Goal: Check status: Check status

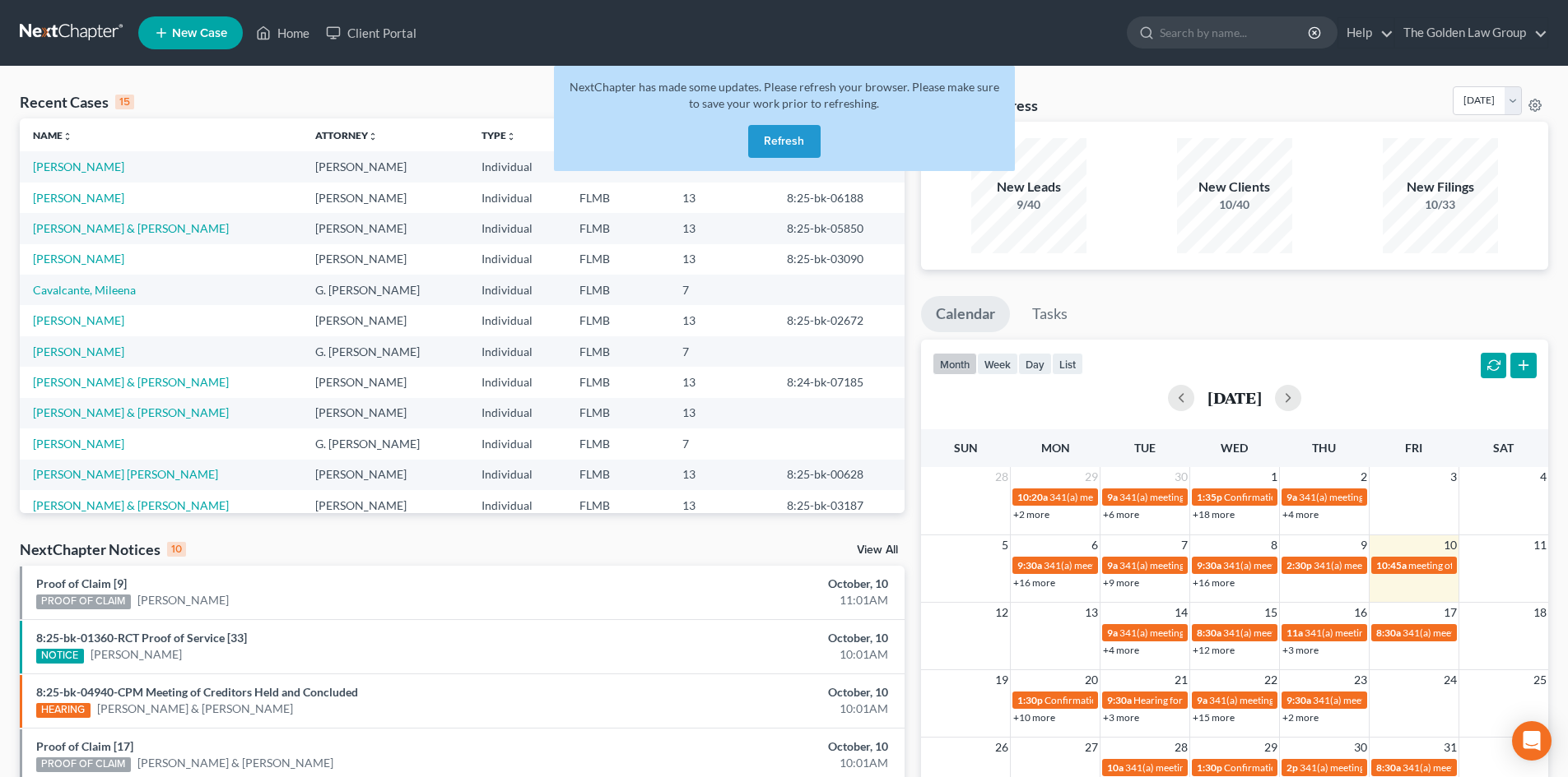
click at [59, 28] on link at bounding box center [73, 33] width 106 height 29
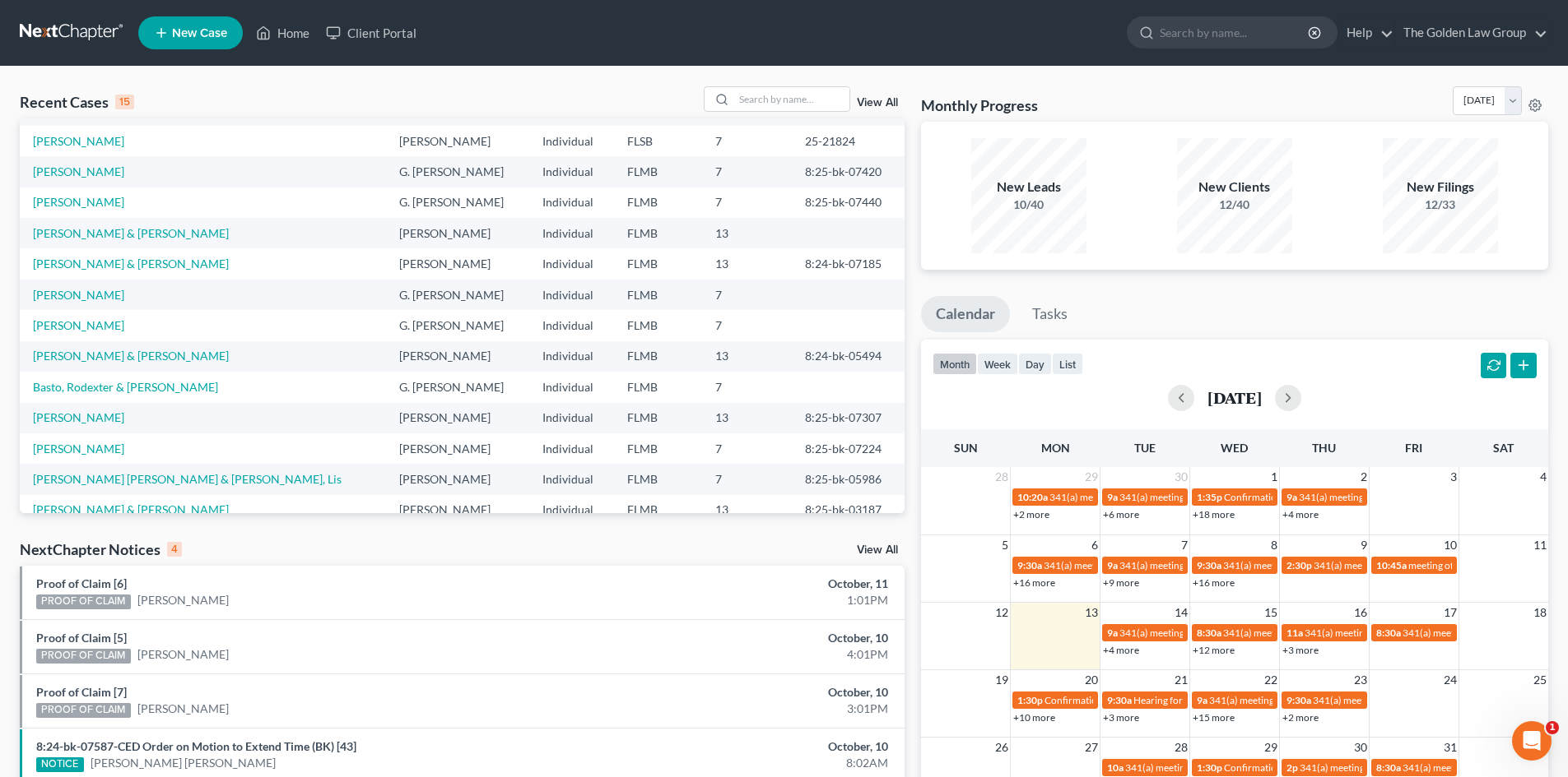
scroll to position [113, 0]
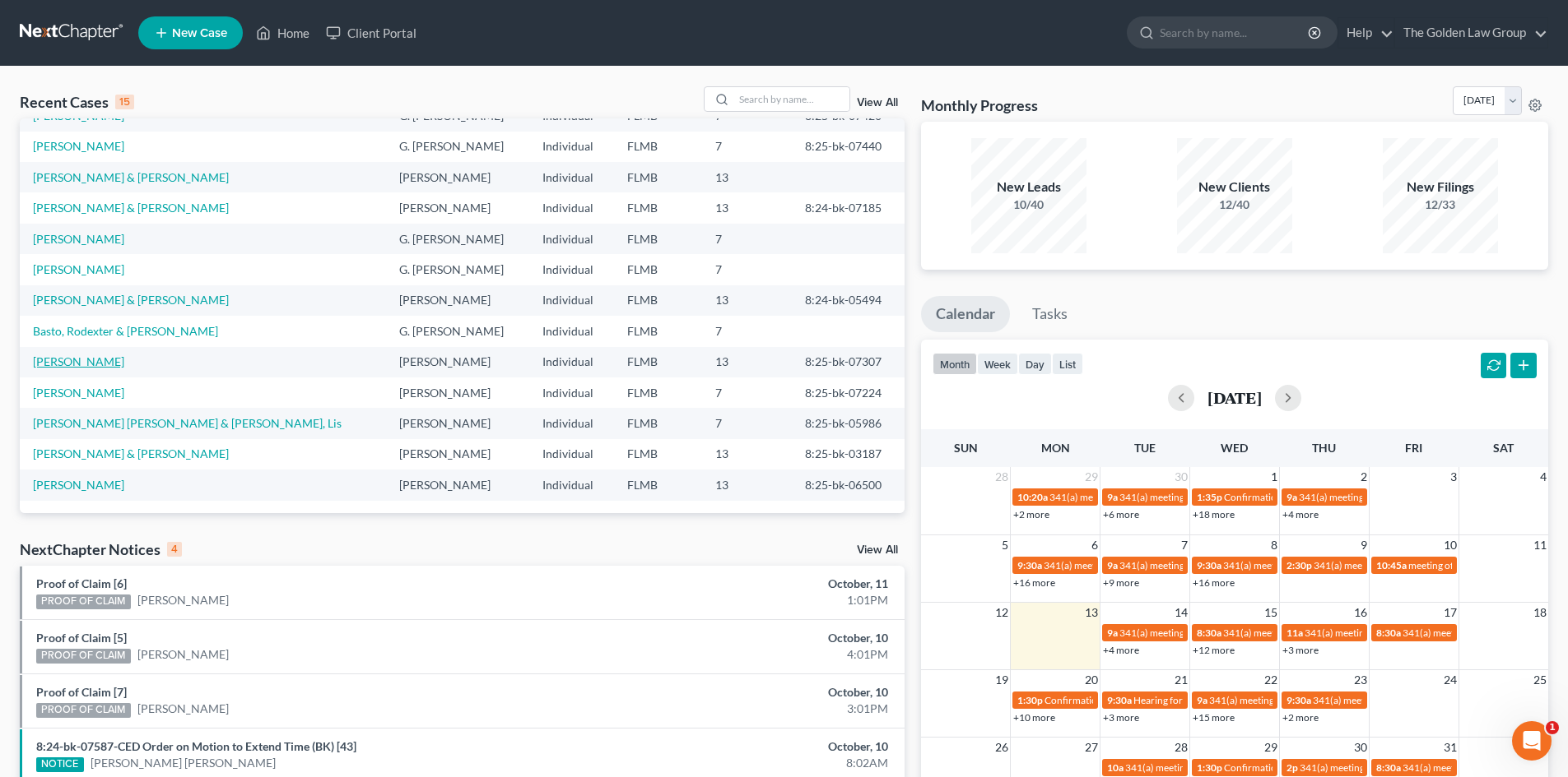
click at [62, 362] on link "[PERSON_NAME]" at bounding box center [78, 361] width 91 height 14
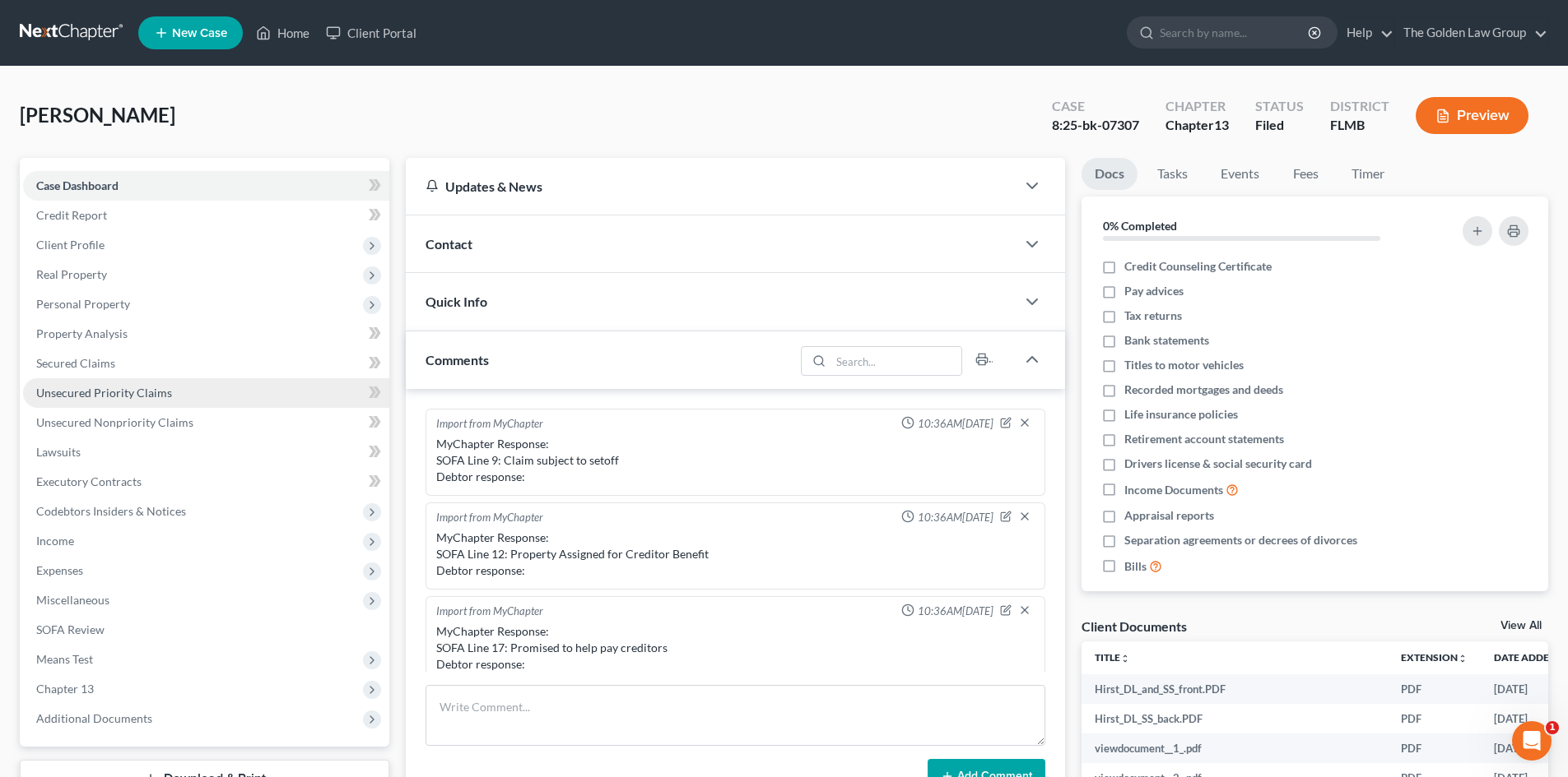
scroll to position [293, 0]
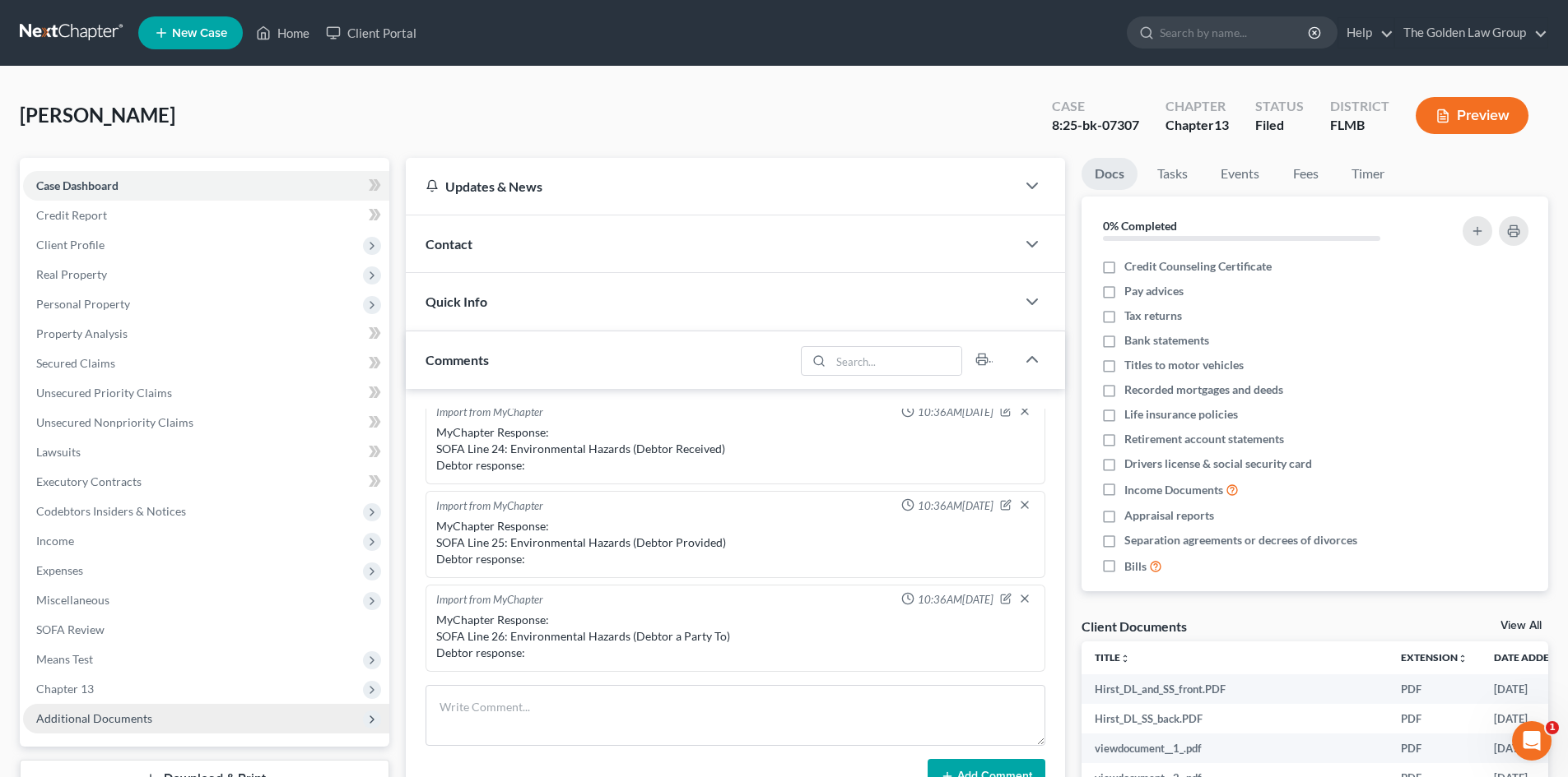
drag, startPoint x: 127, startPoint y: 717, endPoint x: 141, endPoint y: 713, distance: 14.6
click at [129, 718] on span "Additional Documents" at bounding box center [94, 718] width 116 height 14
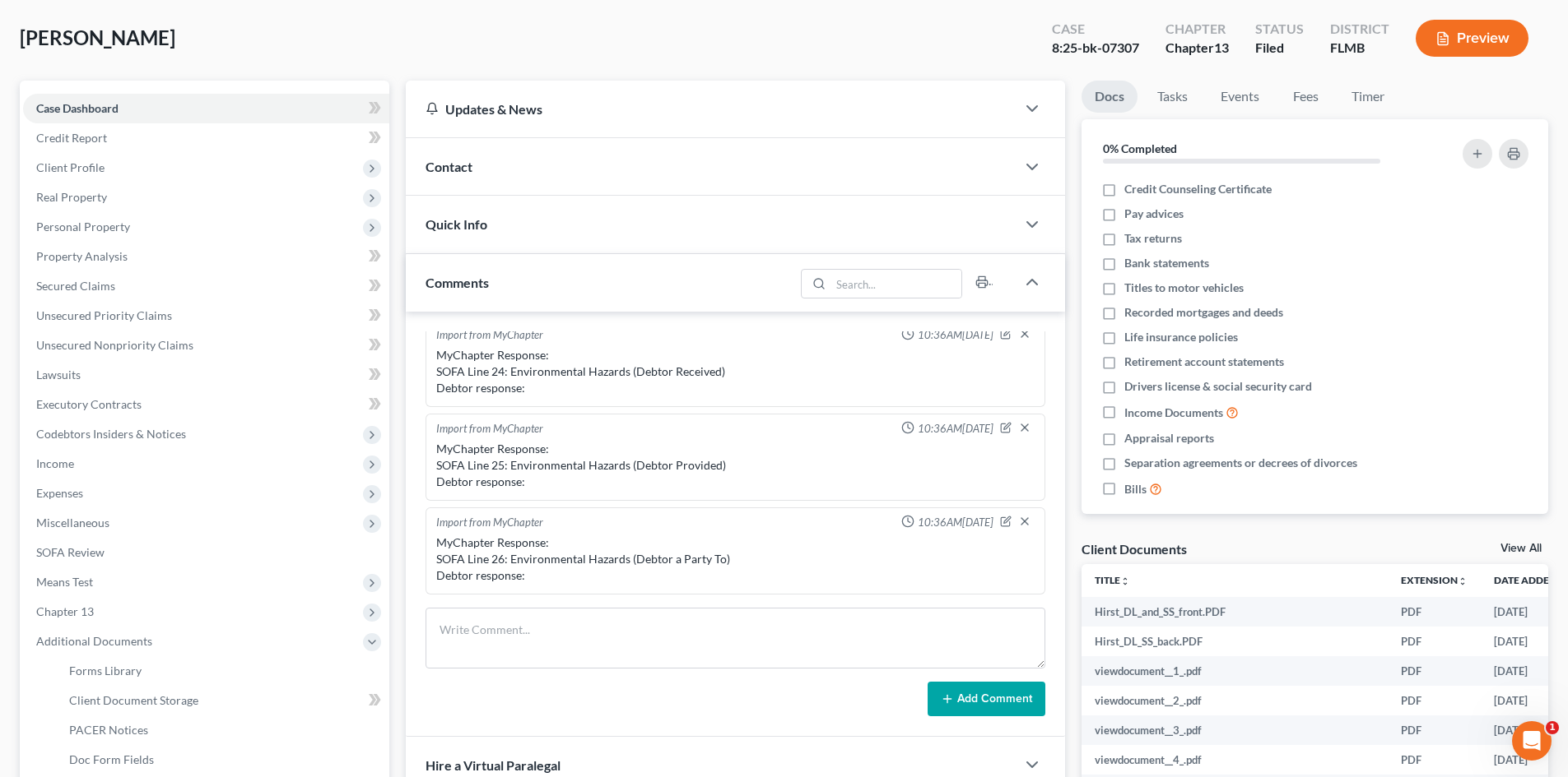
scroll to position [304, 0]
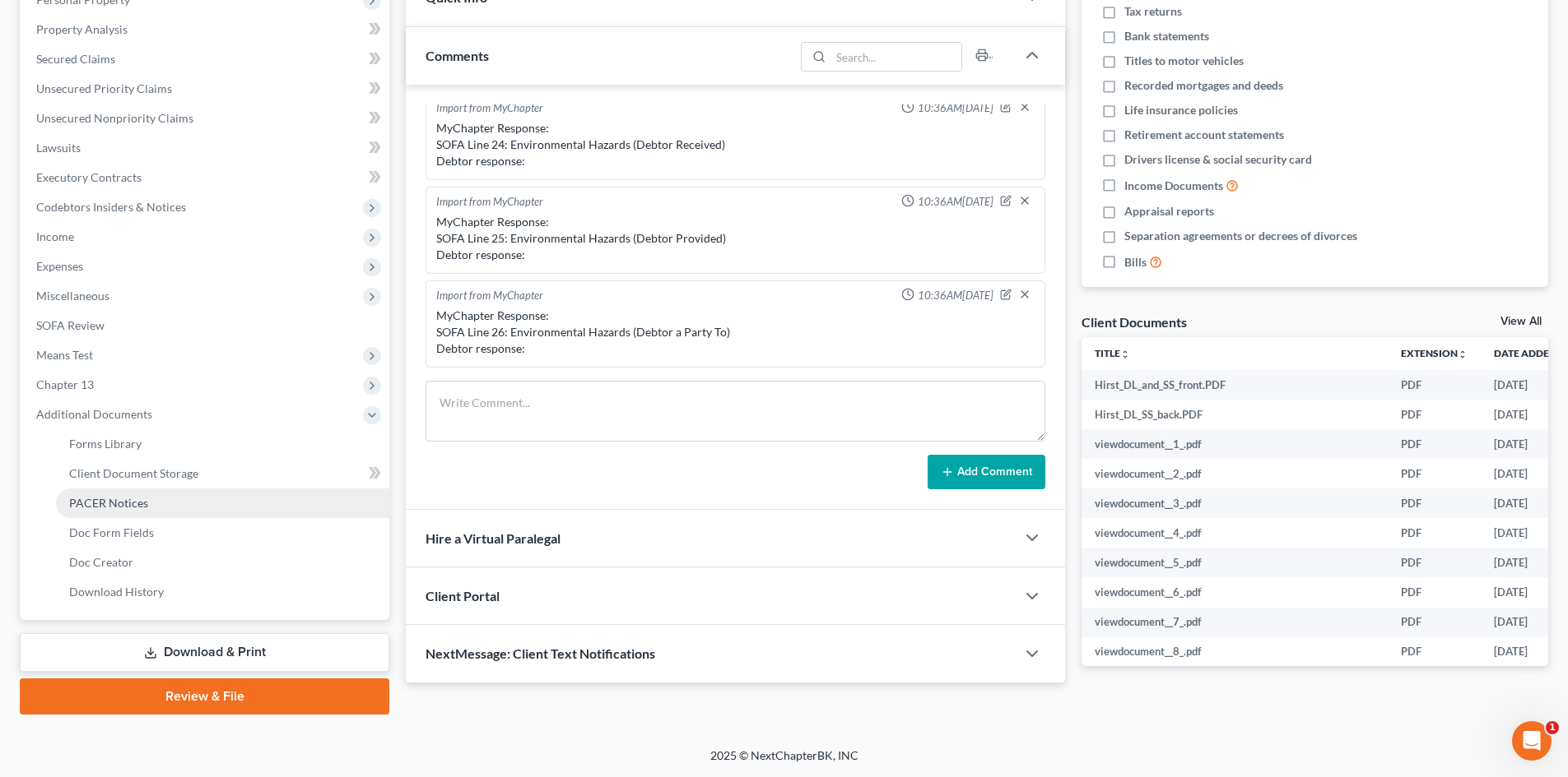
click at [147, 509] on link "PACER Notices" at bounding box center [223, 503] width 333 height 29
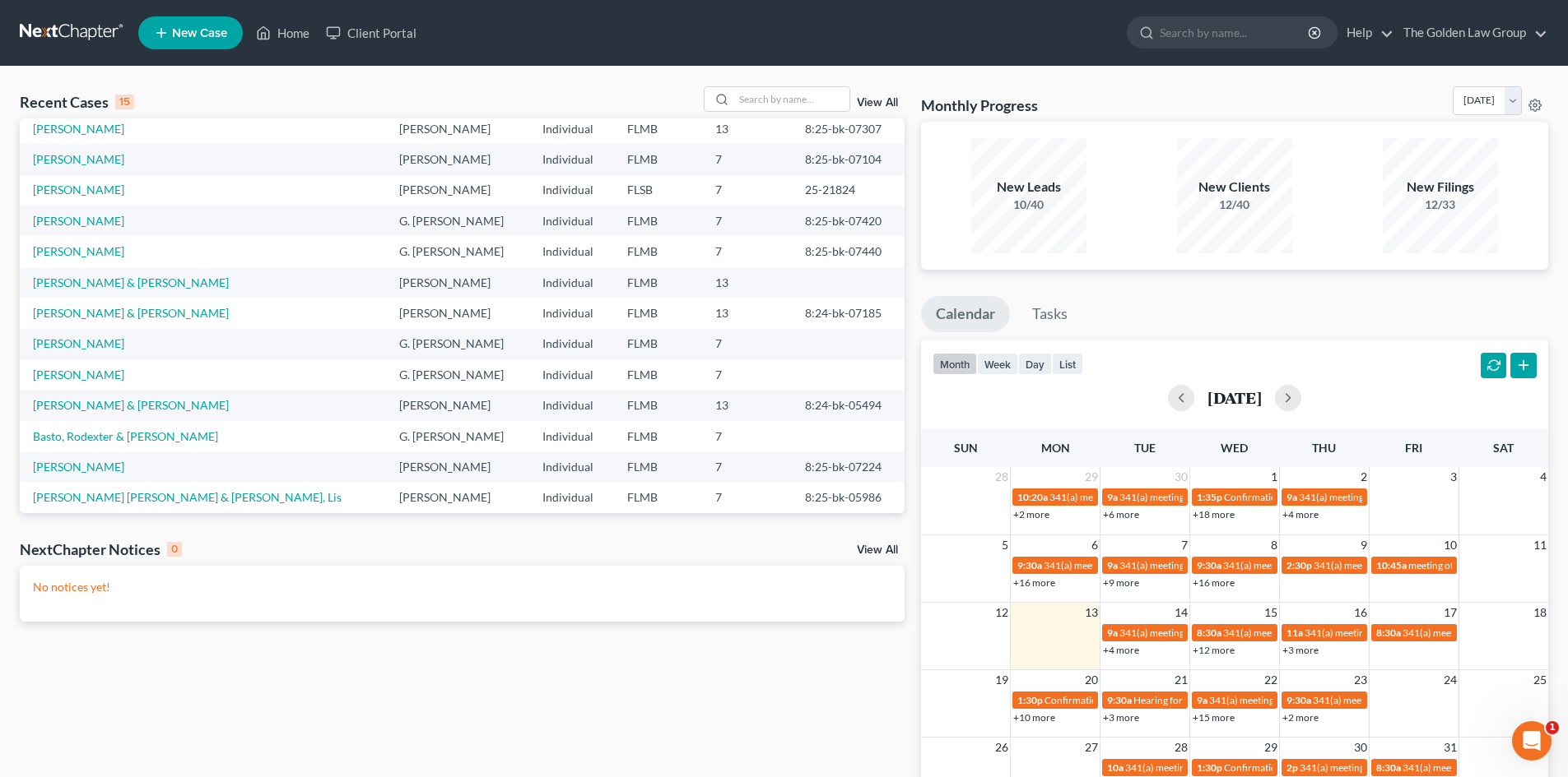
scroll to position [113, 0]
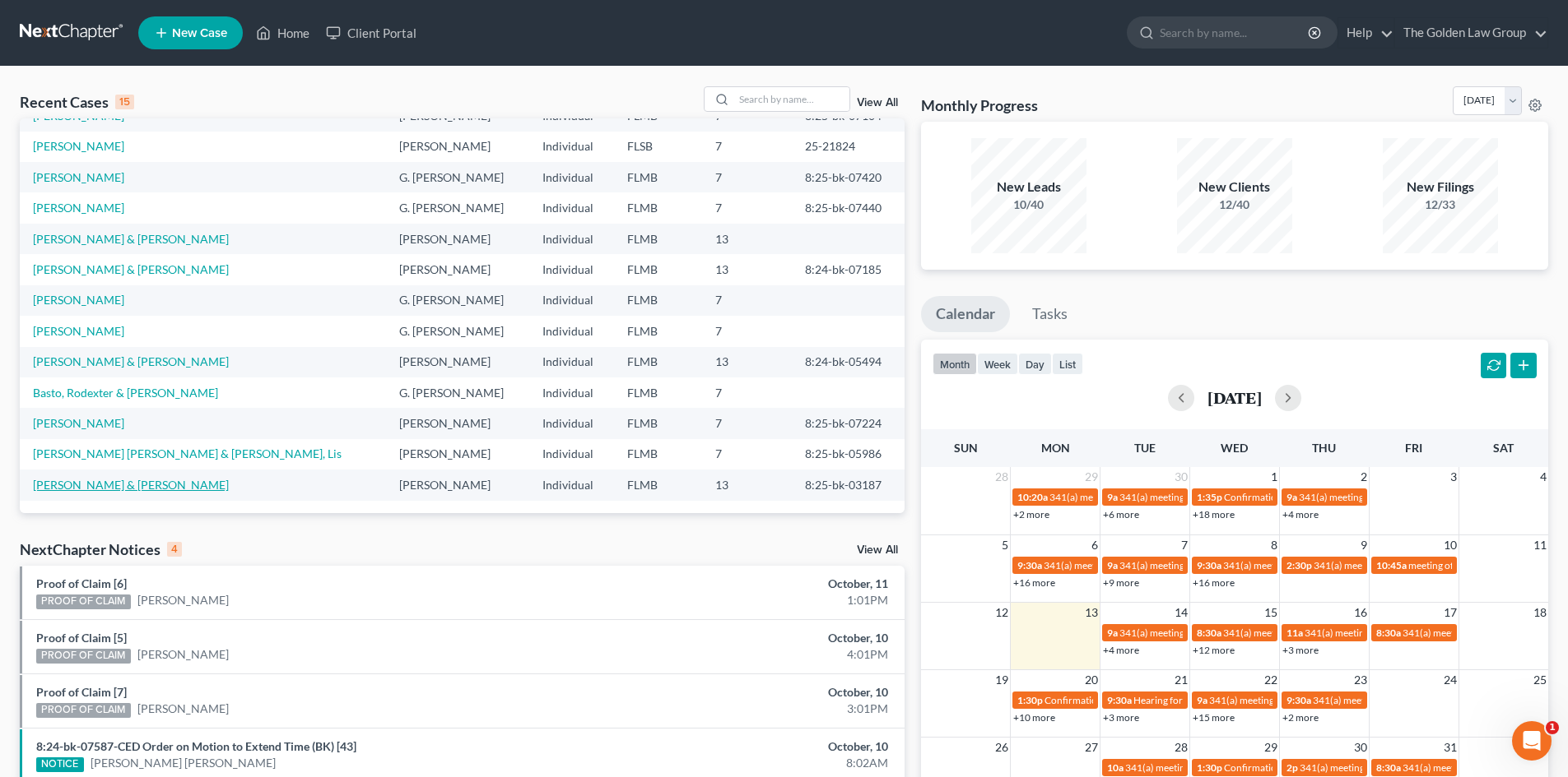
click at [142, 488] on link "[PERSON_NAME] & [PERSON_NAME]" at bounding box center [131, 485] width 196 height 14
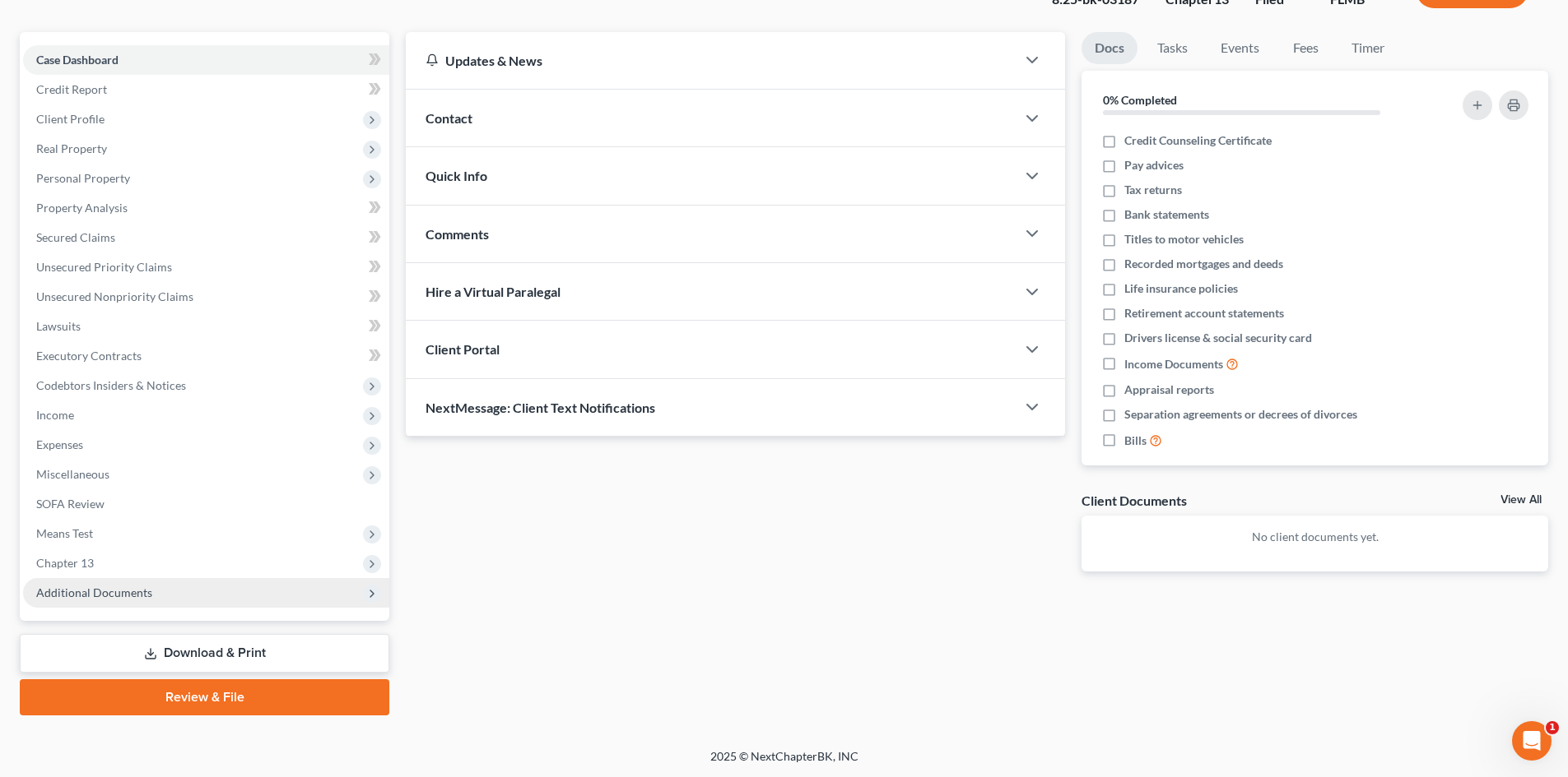
scroll to position [126, 0]
click at [133, 599] on span "Additional Documents" at bounding box center [206, 592] width 366 height 29
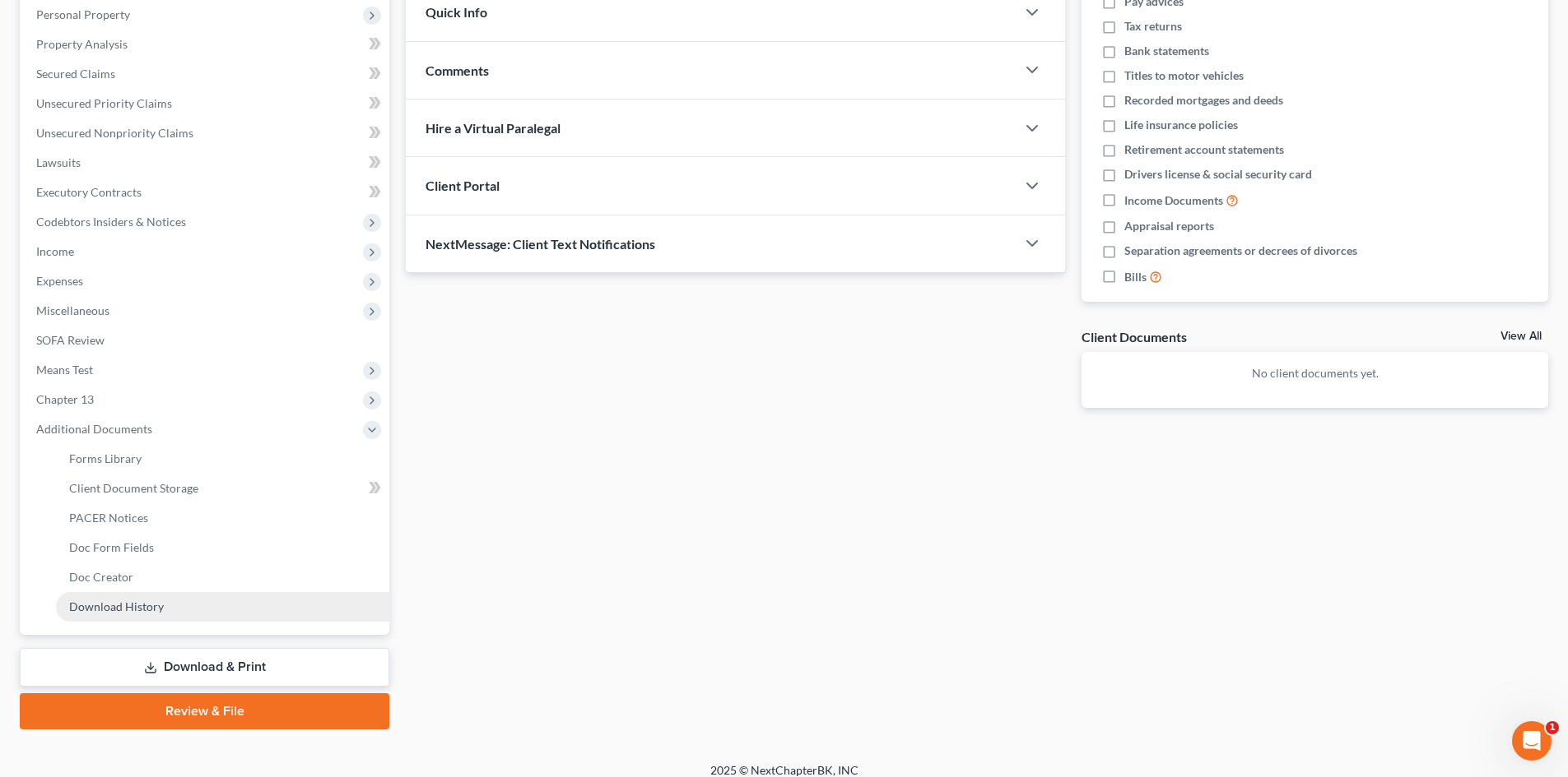
scroll to position [291, 0]
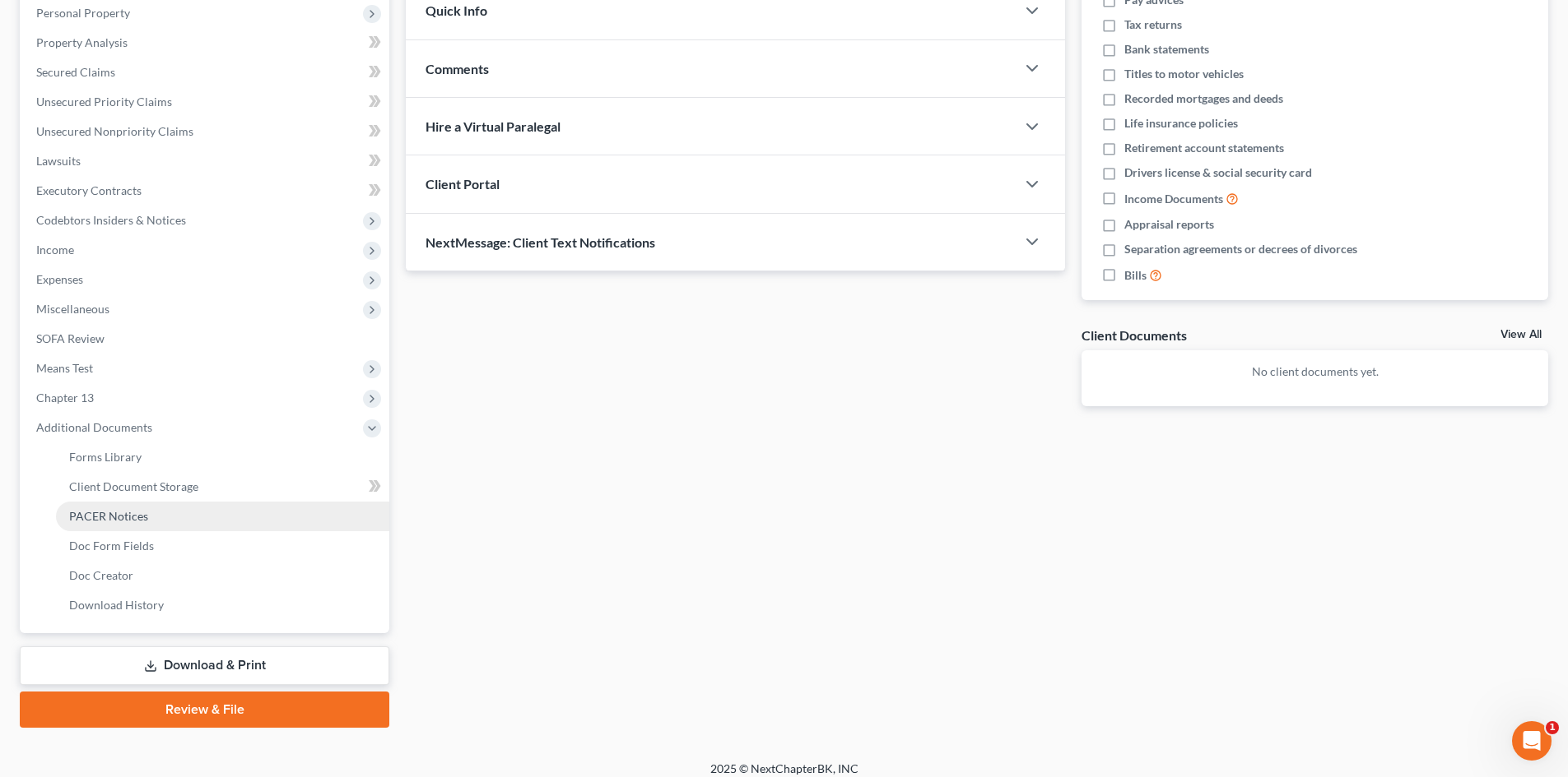
click at [141, 527] on link "PACER Notices" at bounding box center [223, 516] width 333 height 29
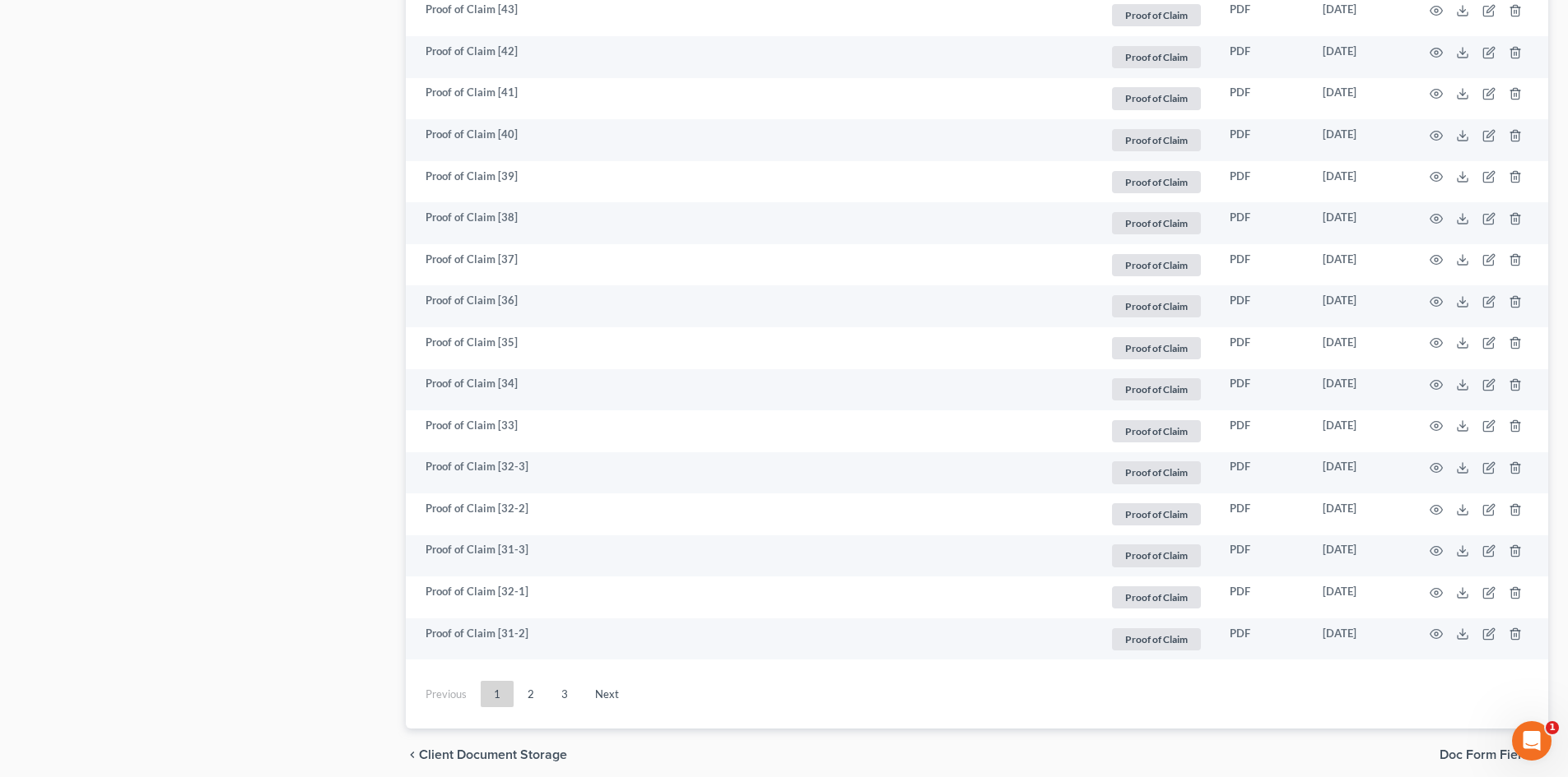
scroll to position [2942, 0]
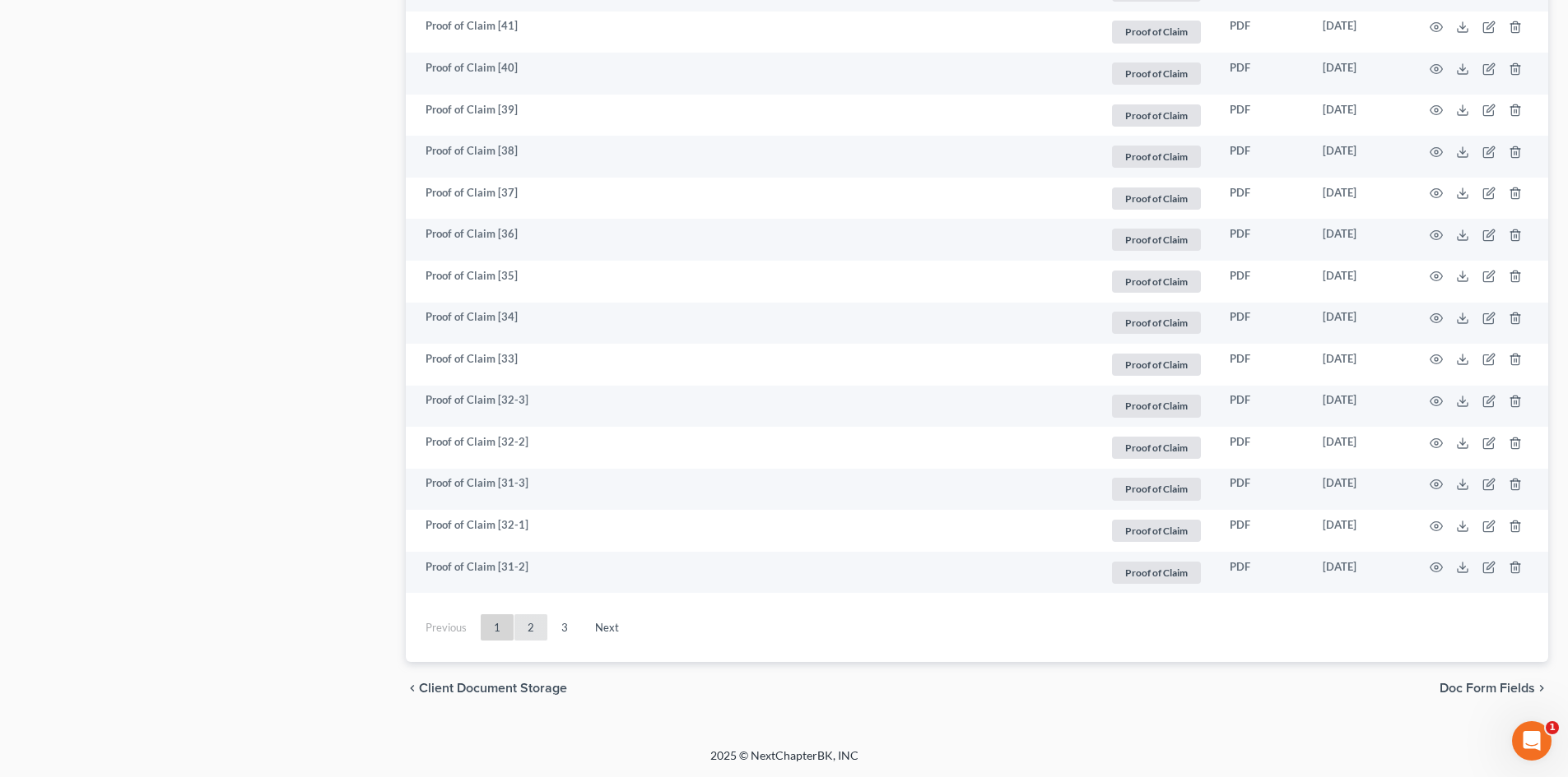
click at [521, 628] on link "2" at bounding box center [530, 627] width 33 height 26
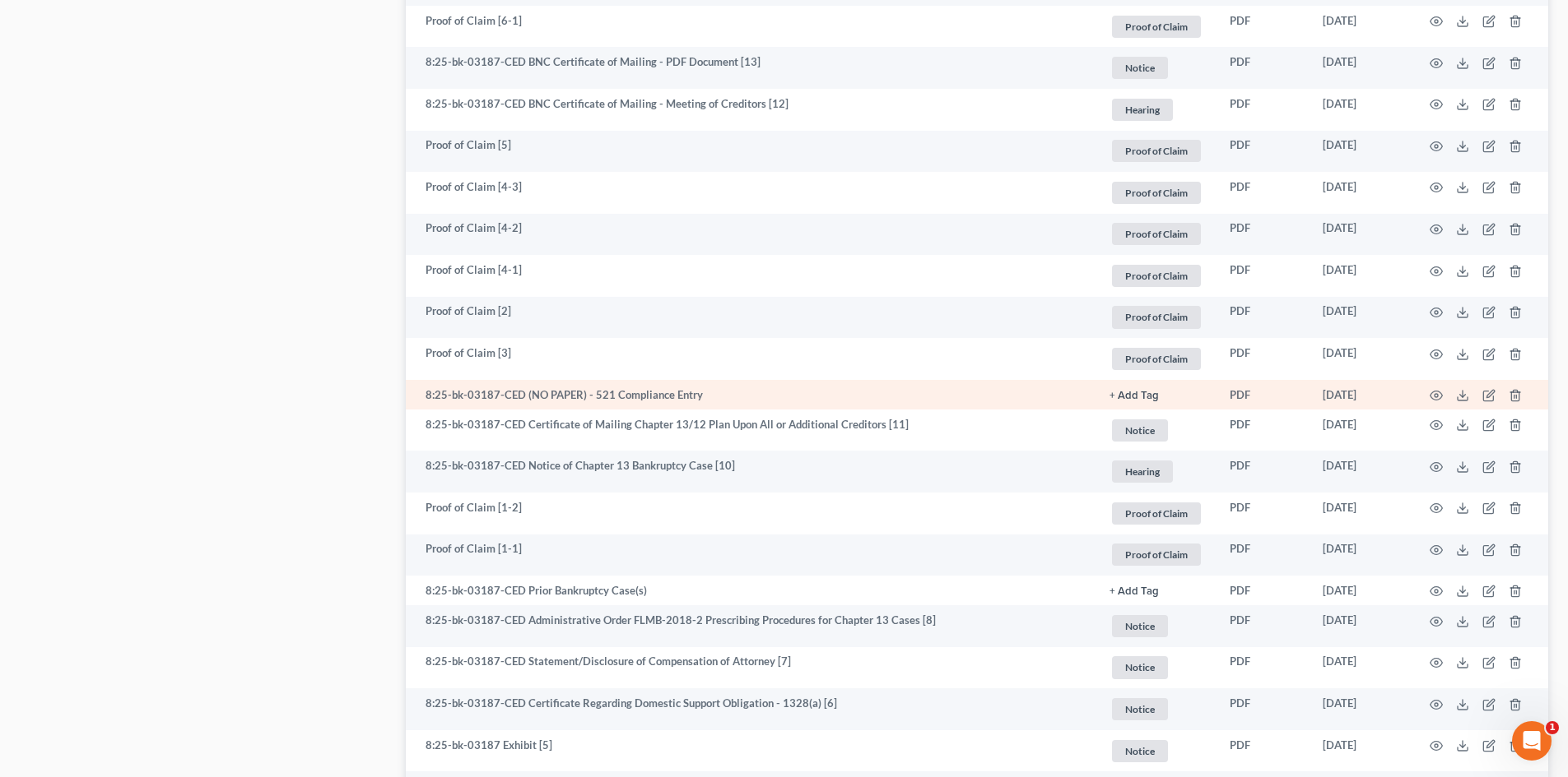
scroll to position [2714, 0]
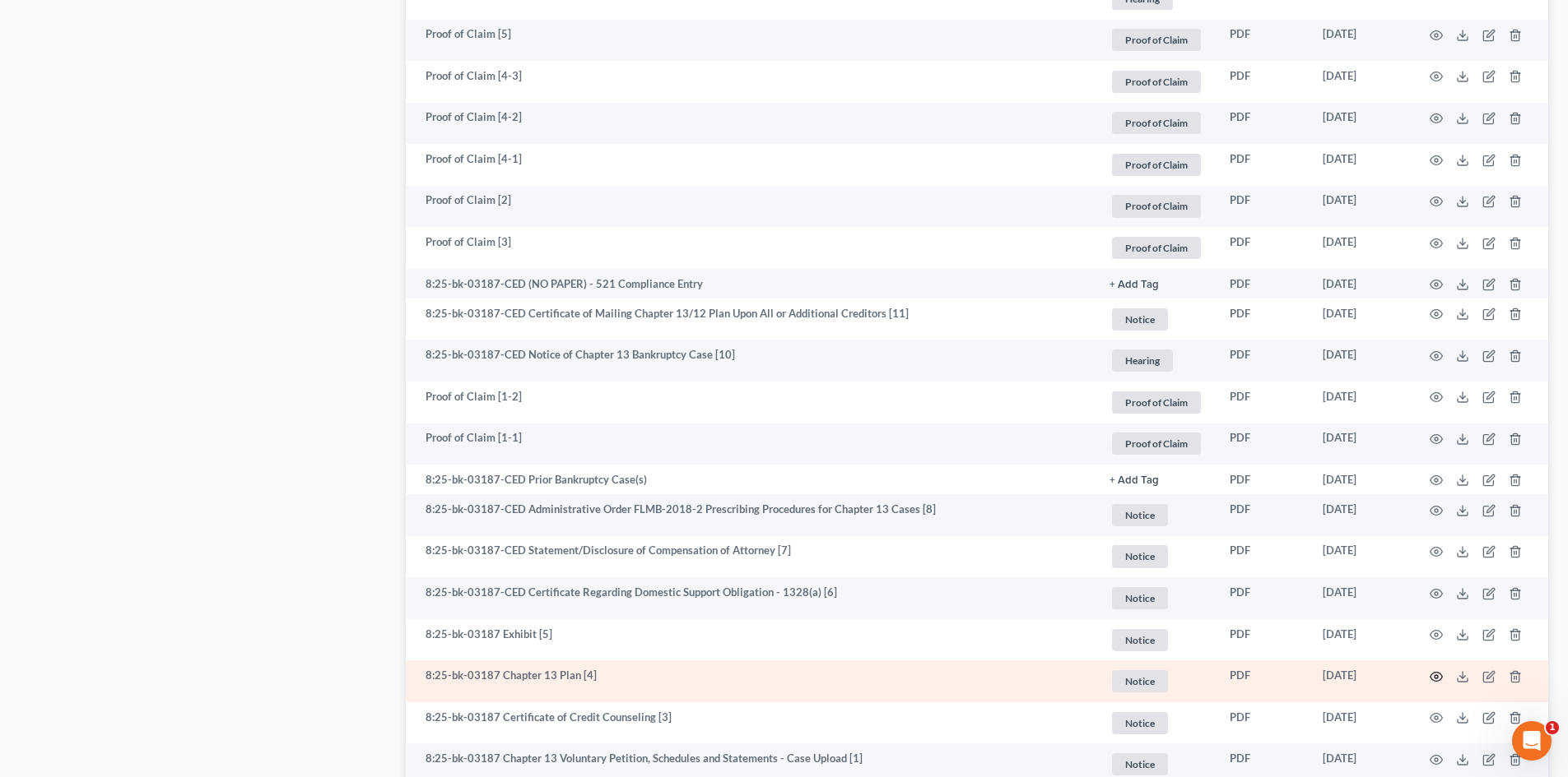
click at [1441, 676] on icon "button" at bounding box center [1436, 677] width 13 height 9
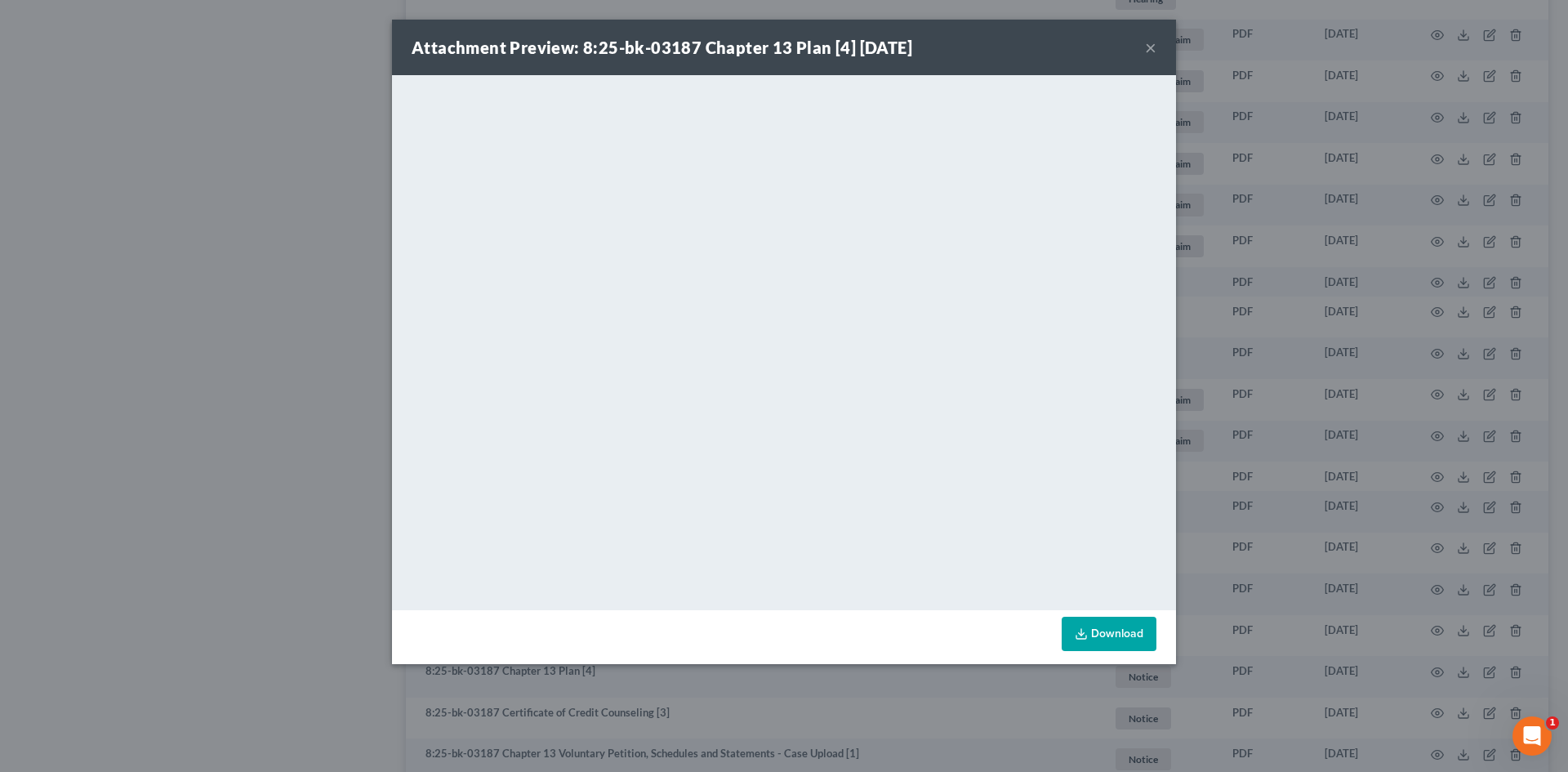
click at [1147, 47] on button "×" at bounding box center [1151, 47] width 12 height 20
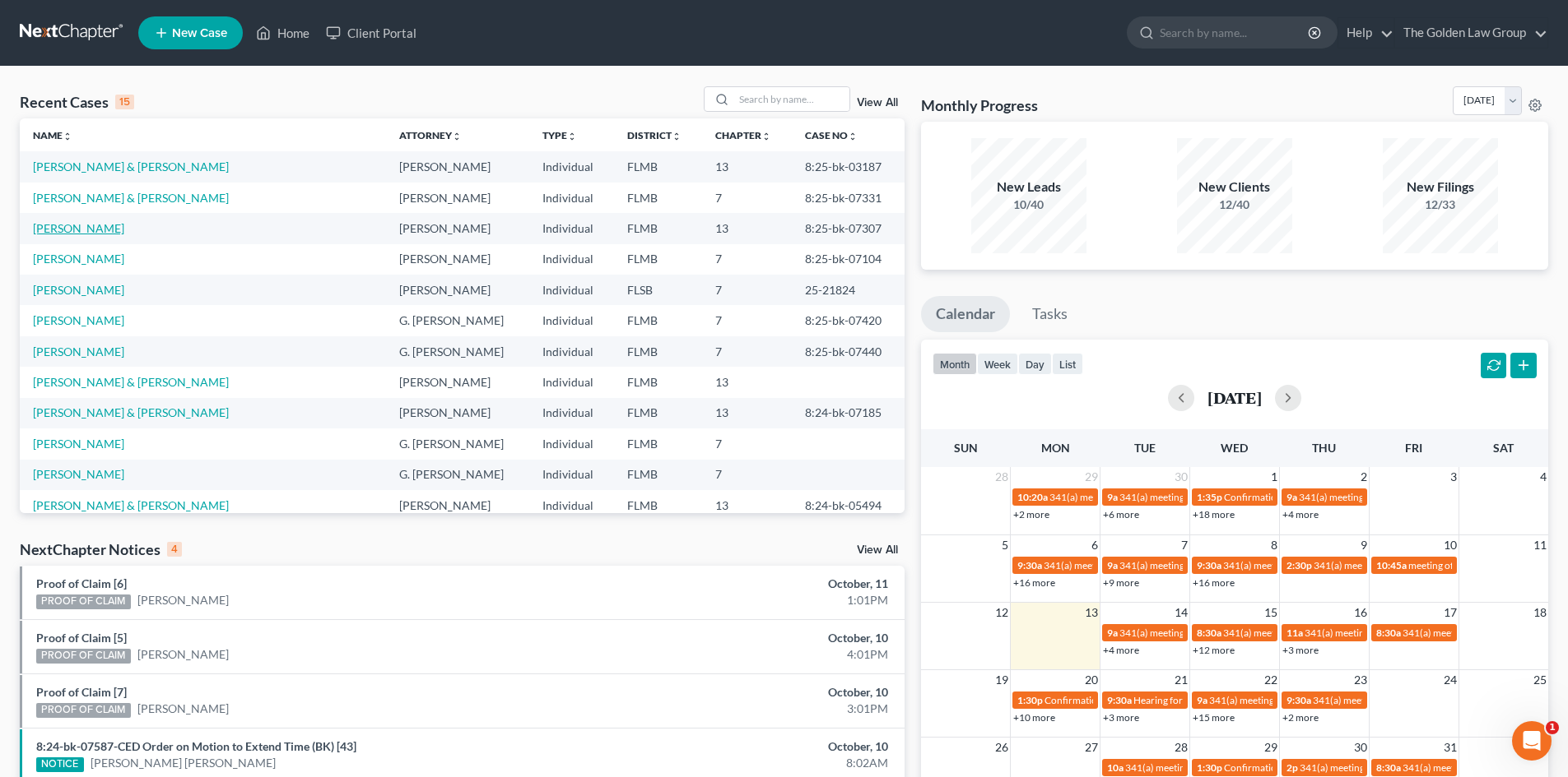
click at [72, 234] on link "[PERSON_NAME]" at bounding box center [78, 228] width 91 height 14
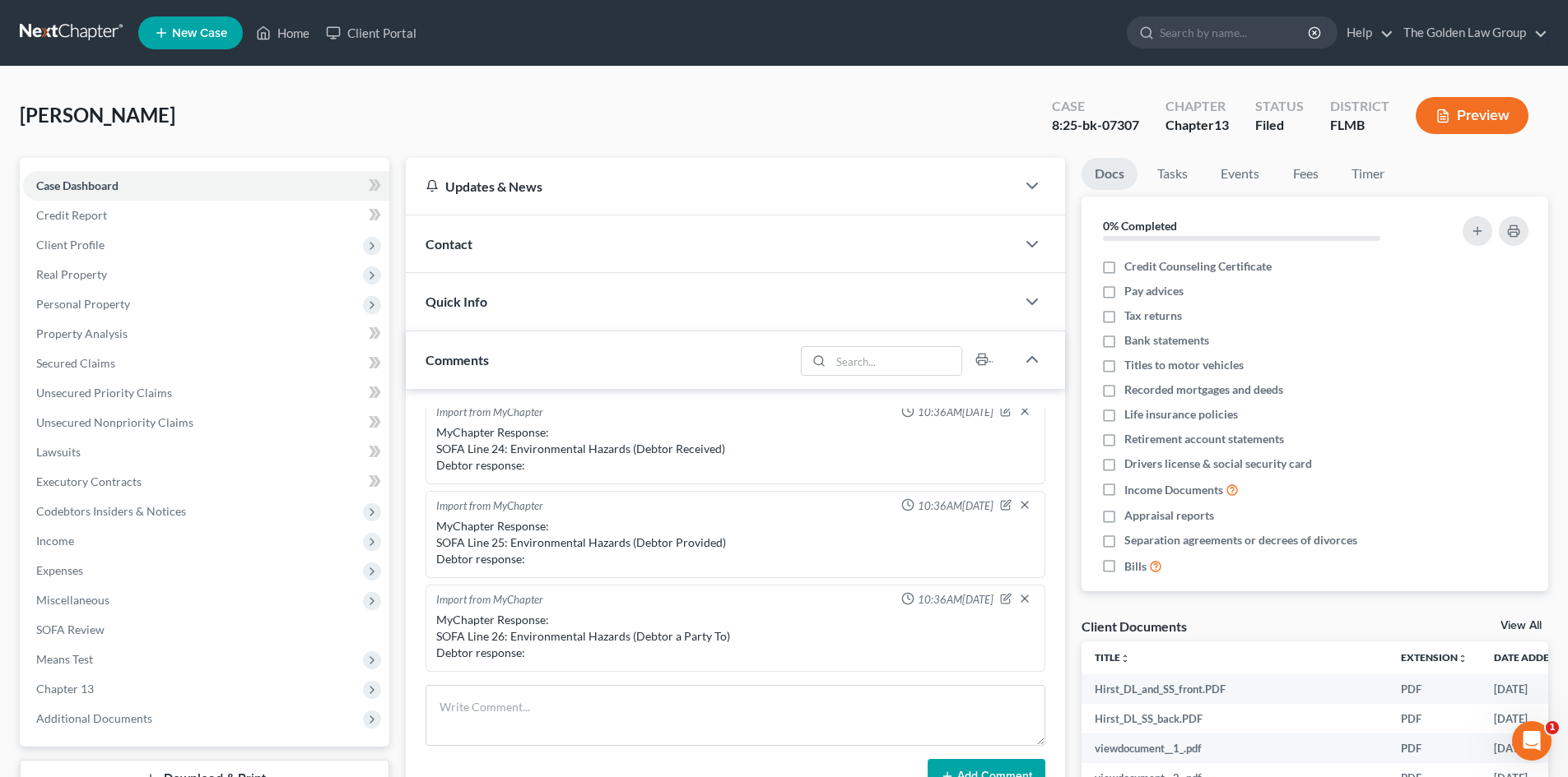
scroll to position [282, 0]
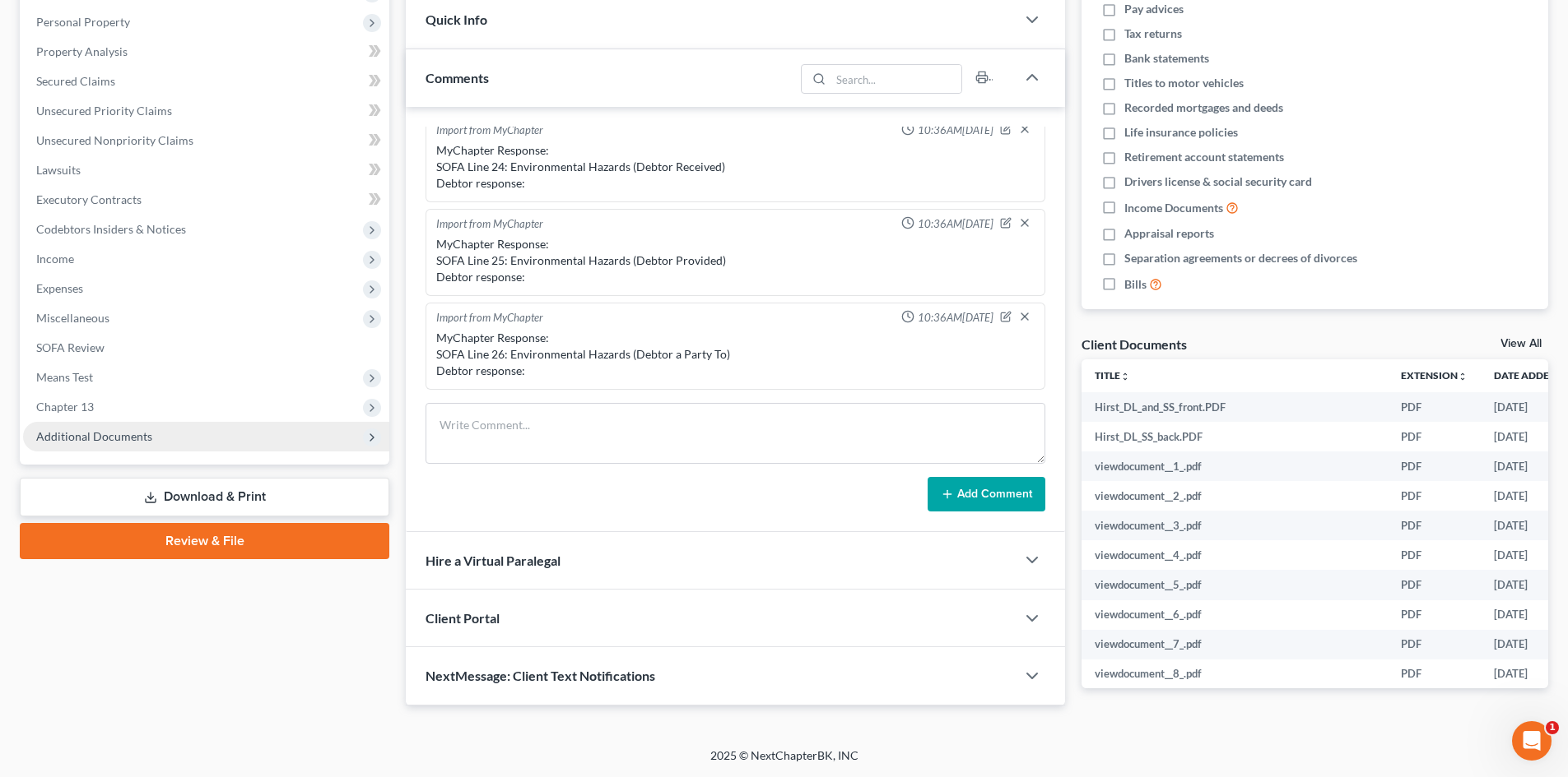
click at [117, 437] on span "Additional Documents" at bounding box center [94, 436] width 116 height 14
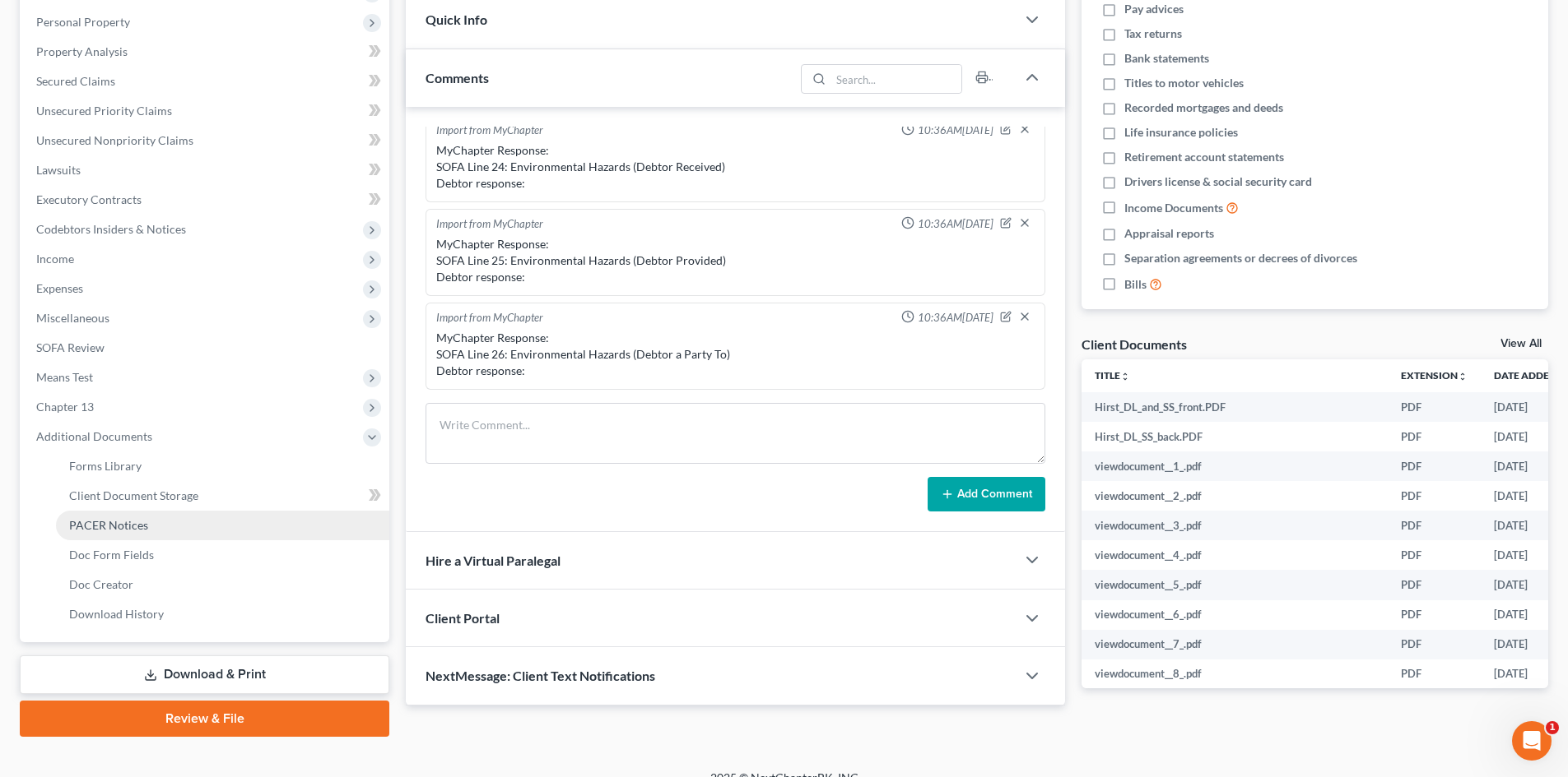
click at [126, 521] on span "PACER Notices" at bounding box center [109, 525] width 79 height 14
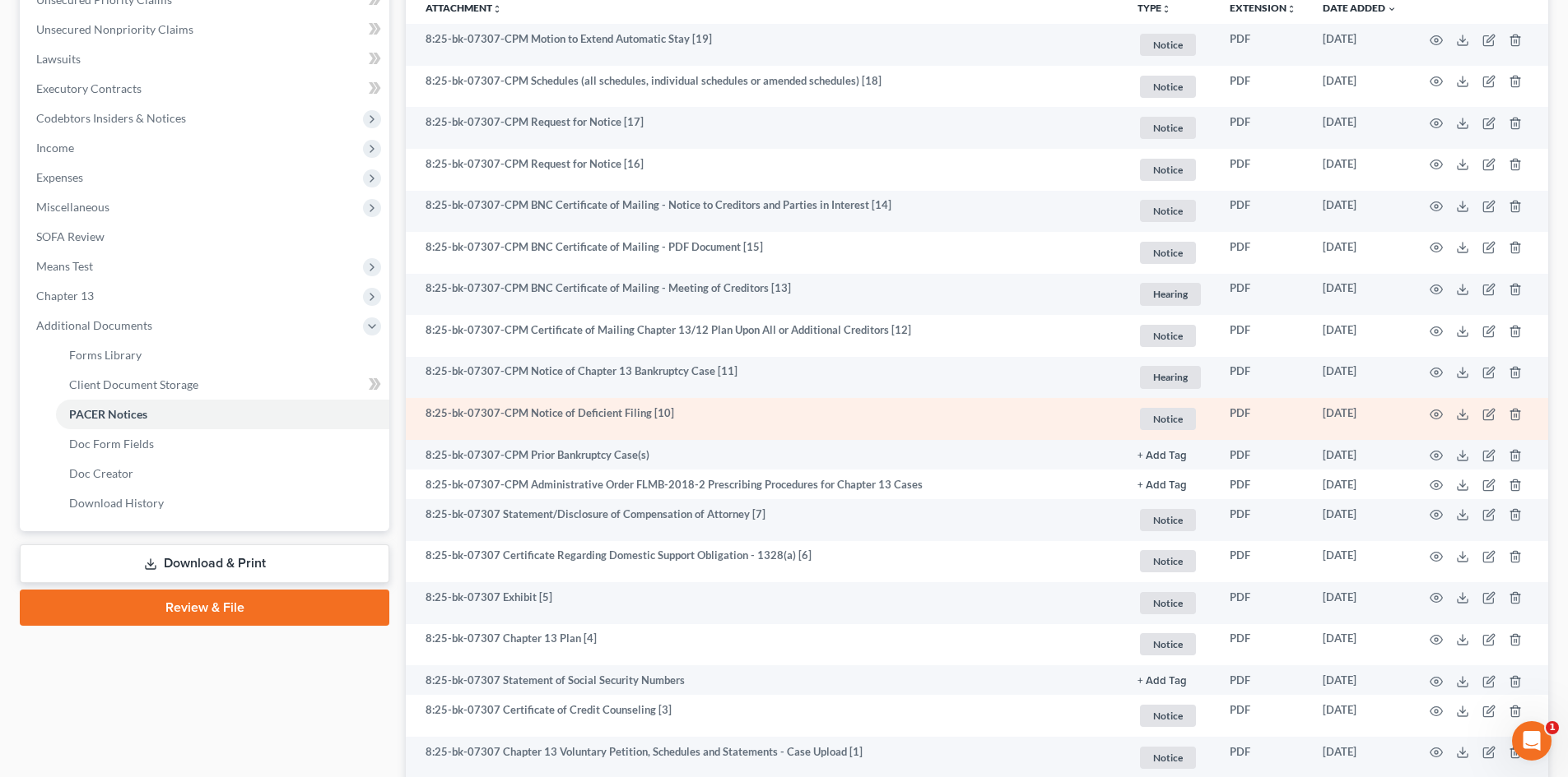
scroll to position [411, 0]
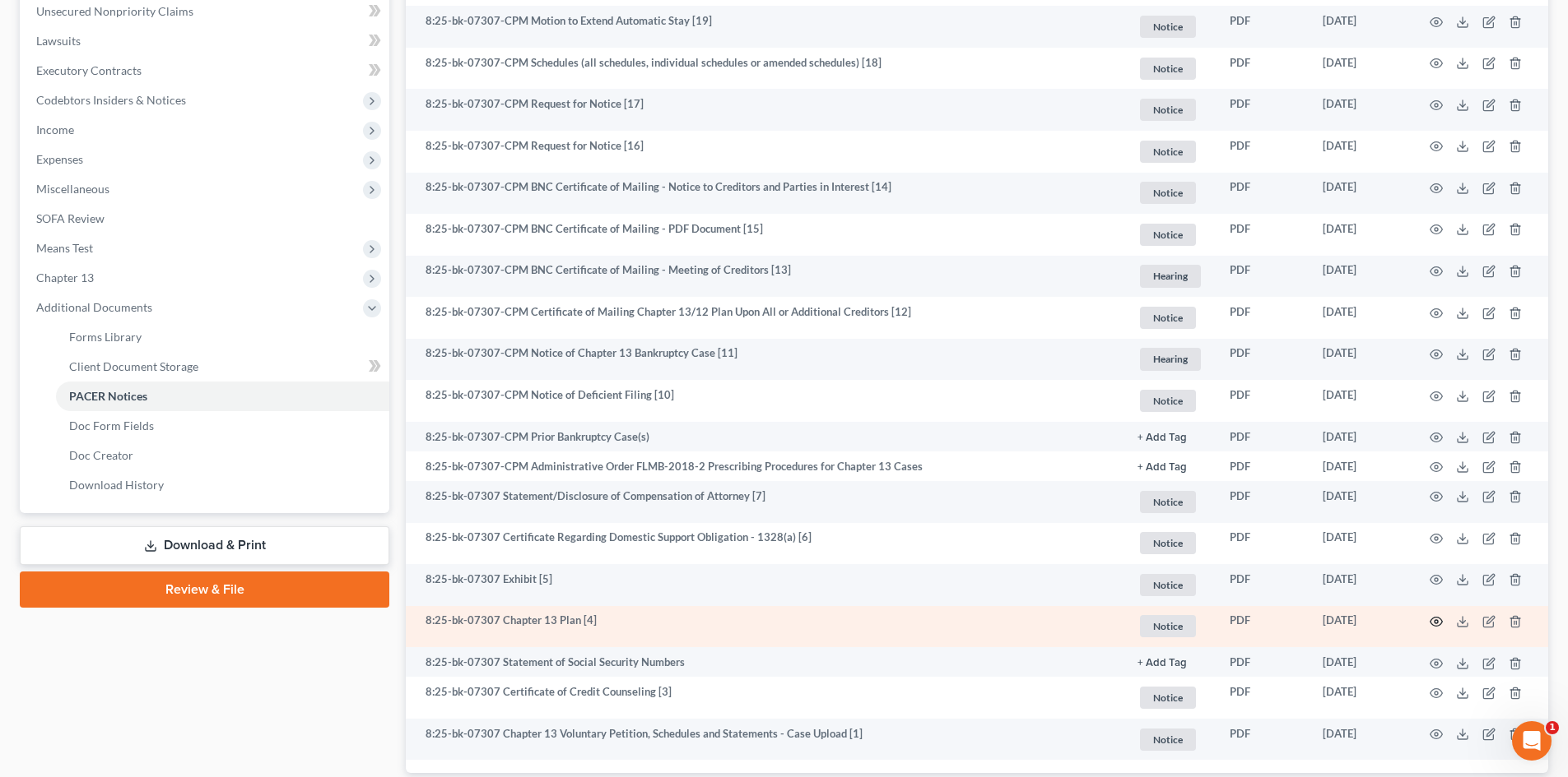
click at [1431, 616] on icon "button" at bounding box center [1436, 622] width 13 height 13
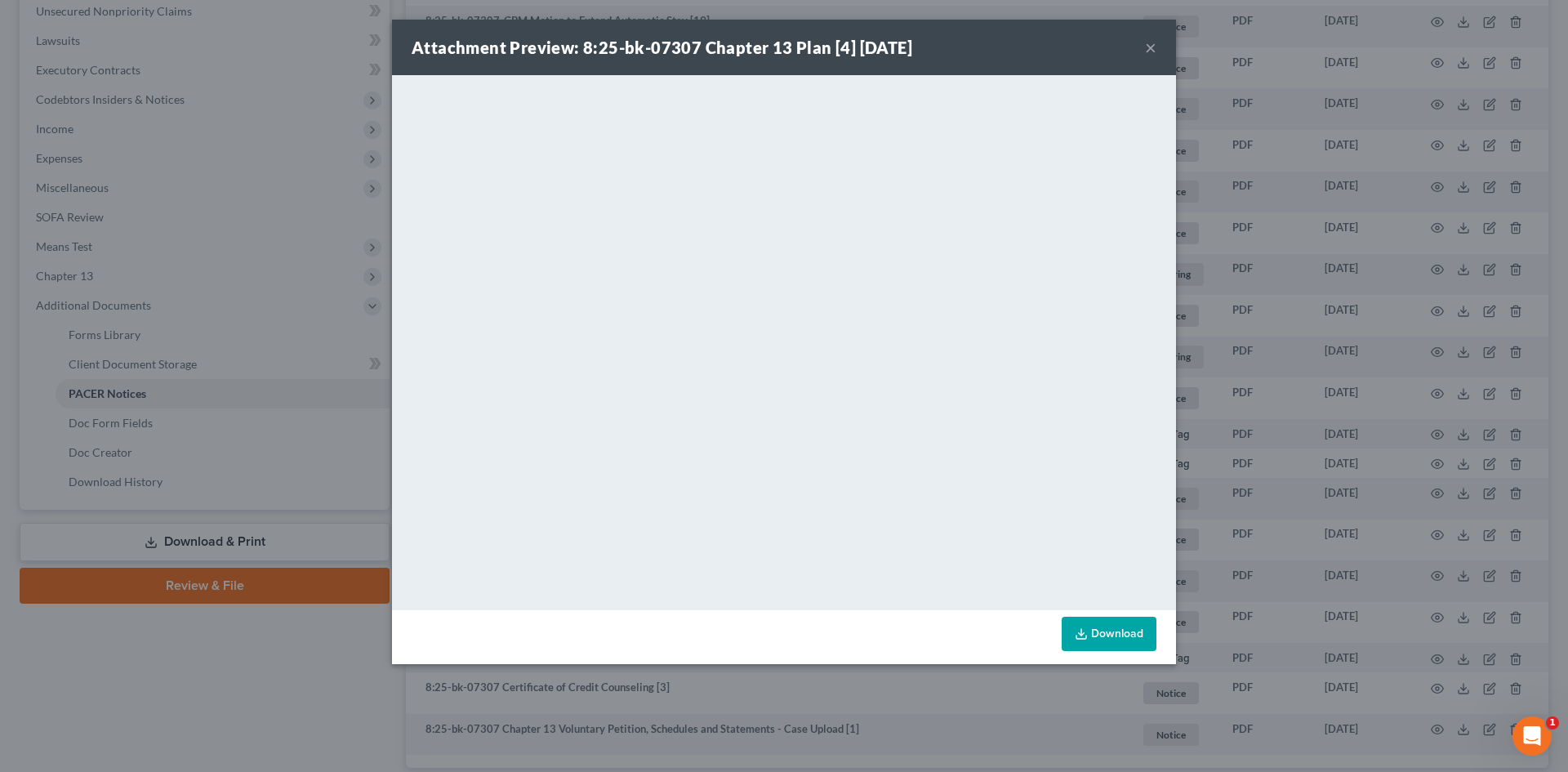
click at [1149, 44] on button "×" at bounding box center [1151, 47] width 12 height 20
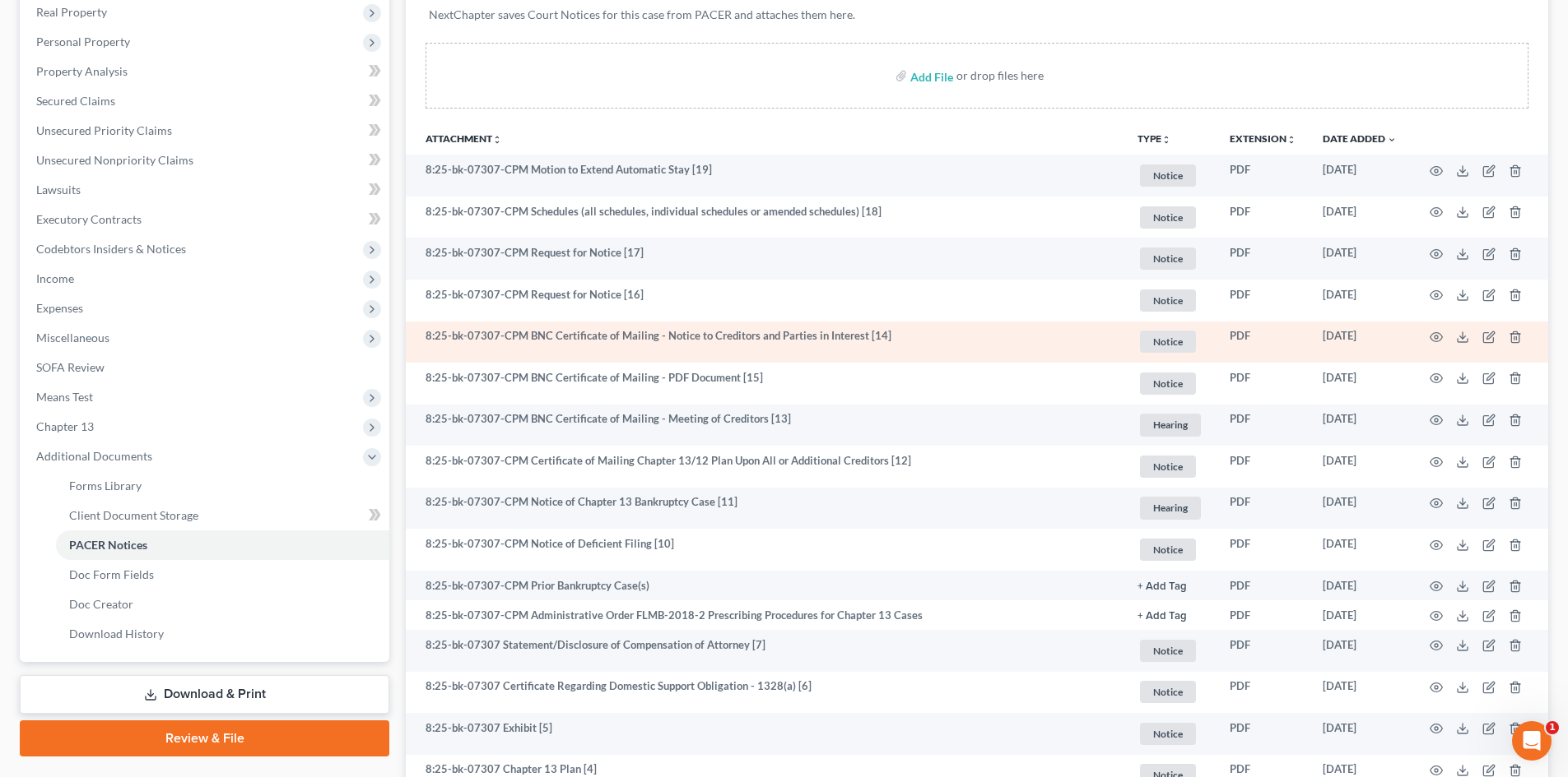
scroll to position [111, 0]
